Goal: Check status: Check status

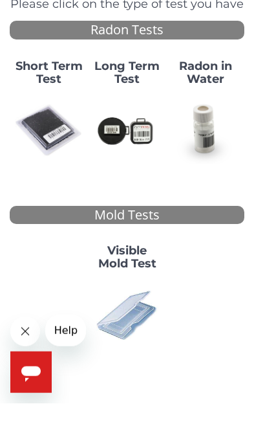
scroll to position [95, 0]
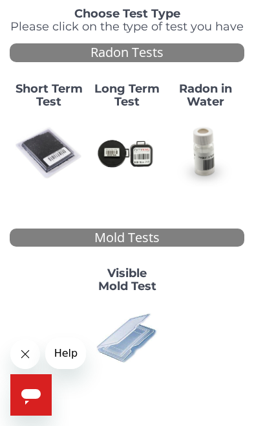
click at [25, 352] on icon "Close message from company" at bounding box center [25, 354] width 12 height 12
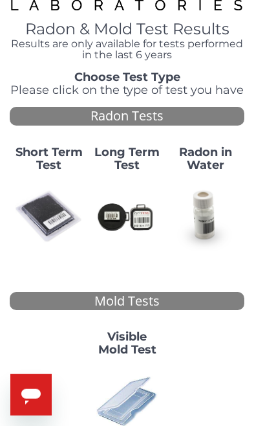
scroll to position [0, 0]
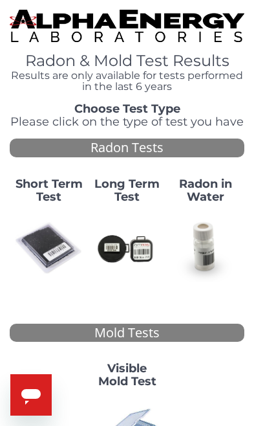
click at [47, 241] on img at bounding box center [49, 248] width 68 height 68
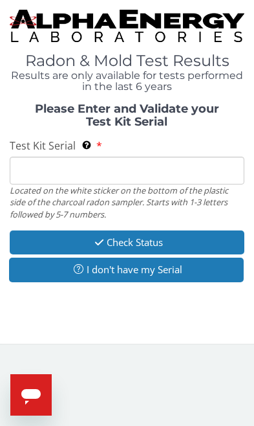
click at [58, 177] on input "Test Kit Serial Located on the white sticker on the bottom of the plastic side …" at bounding box center [127, 171] width 235 height 28
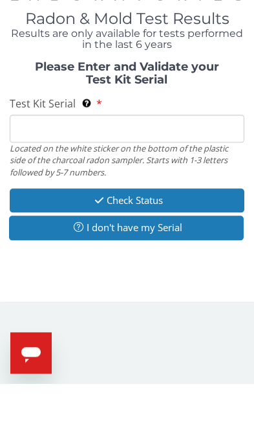
click at [28, 157] on input "Test Kit Serial Located on the white sticker on the bottom of the plastic side …" at bounding box center [127, 171] width 235 height 28
click at [36, 157] on input "Test Kit Serial Located on the white sticker on the bottom of the plastic side …" at bounding box center [127, 171] width 235 height 28
click at [40, 157] on input "Test Kit Serial Located on the white sticker on the bottom of the plastic side …" at bounding box center [127, 171] width 235 height 28
paste input "RADON22"
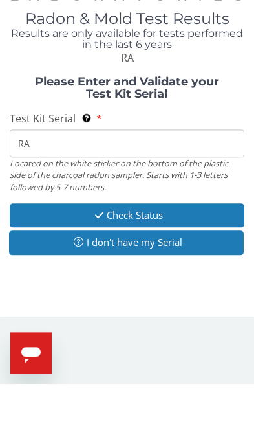
type input "R"
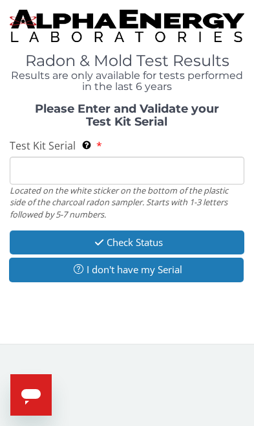
click at [34, 171] on input "Test Kit Serial Located on the white sticker on the bottom of the plastic side …" at bounding box center [127, 171] width 235 height 28
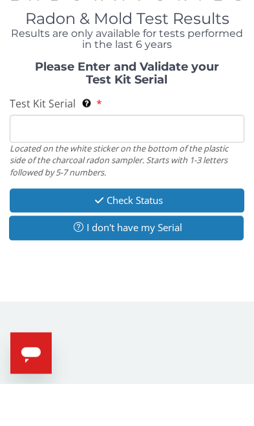
click at [34, 157] on input "Test Kit Serial Located on the white sticker on the bottom of the plastic side …" at bounding box center [127, 171] width 235 height 28
paste input "FA81861"
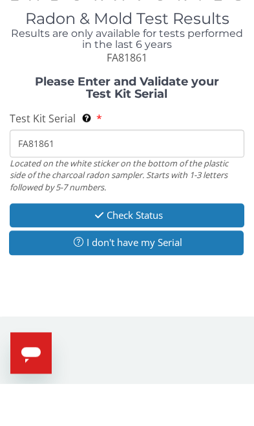
type input "FA81861"
click at [153, 245] on button "Check Status" at bounding box center [127, 257] width 235 height 24
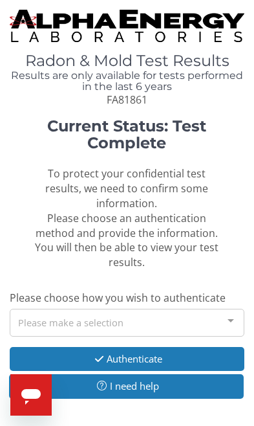
click at [230, 317] on div at bounding box center [231, 321] width 26 height 25
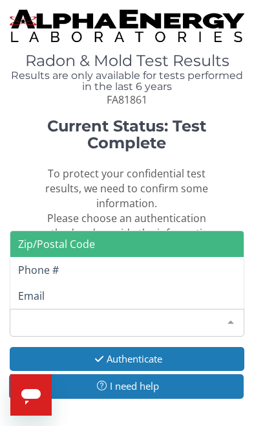
click at [83, 294] on span "Email" at bounding box center [126, 296] width 233 height 26
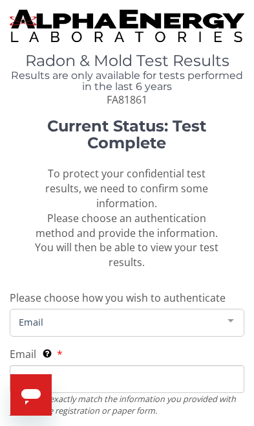
click at [67, 314] on span "Email" at bounding box center [117, 321] width 202 height 14
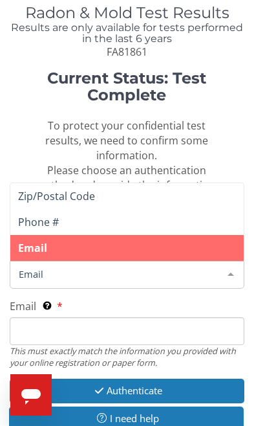
scroll to position [111, 0]
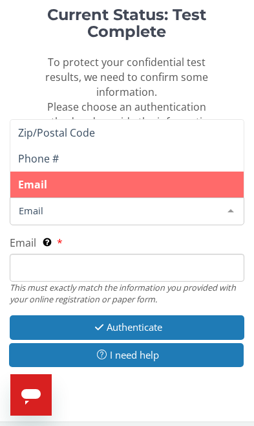
click at [60, 237] on label "Email This must exactly match the information you provided with your online reg…" at bounding box center [36, 242] width 53 height 15
click at [60, 254] on input "Email This must exactly match the information you provided with your online reg…" at bounding box center [127, 268] width 235 height 28
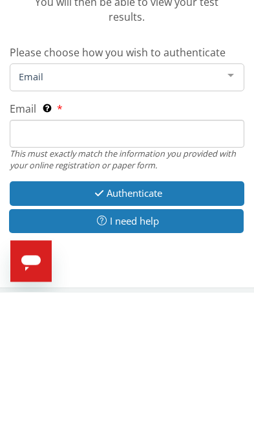
type input "[EMAIL_ADDRESS][DOMAIN_NAME]"
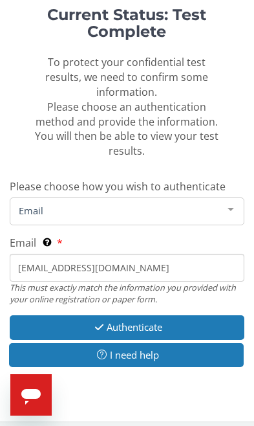
click at [120, 323] on button "Authenticate" at bounding box center [127, 327] width 235 height 24
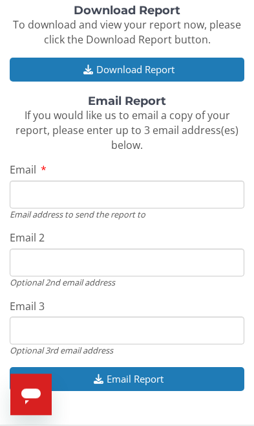
scroll to position [180, 0]
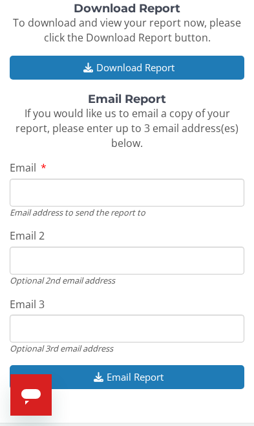
click at [27, 186] on input "Email" at bounding box center [127, 192] width 235 height 28
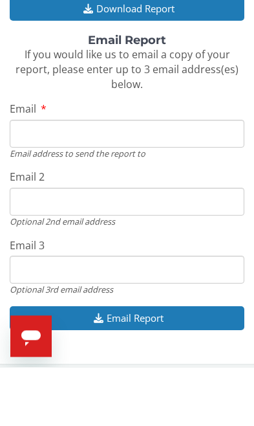
type input "[EMAIL_ADDRESS][DOMAIN_NAME]"
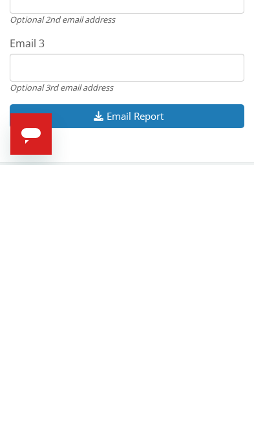
click at [132, 365] on button "Email Report" at bounding box center [127, 377] width 235 height 24
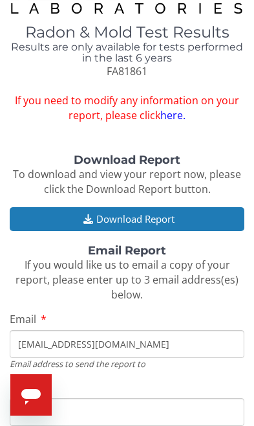
scroll to position [0, 0]
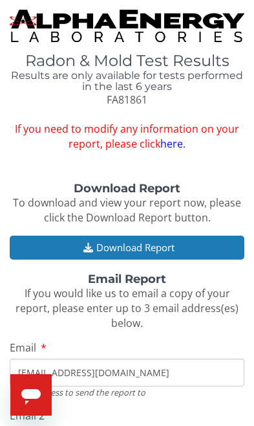
click at [117, 243] on button "Download Report" at bounding box center [127, 247] width 235 height 24
